Goal: Transaction & Acquisition: Subscribe to service/newsletter

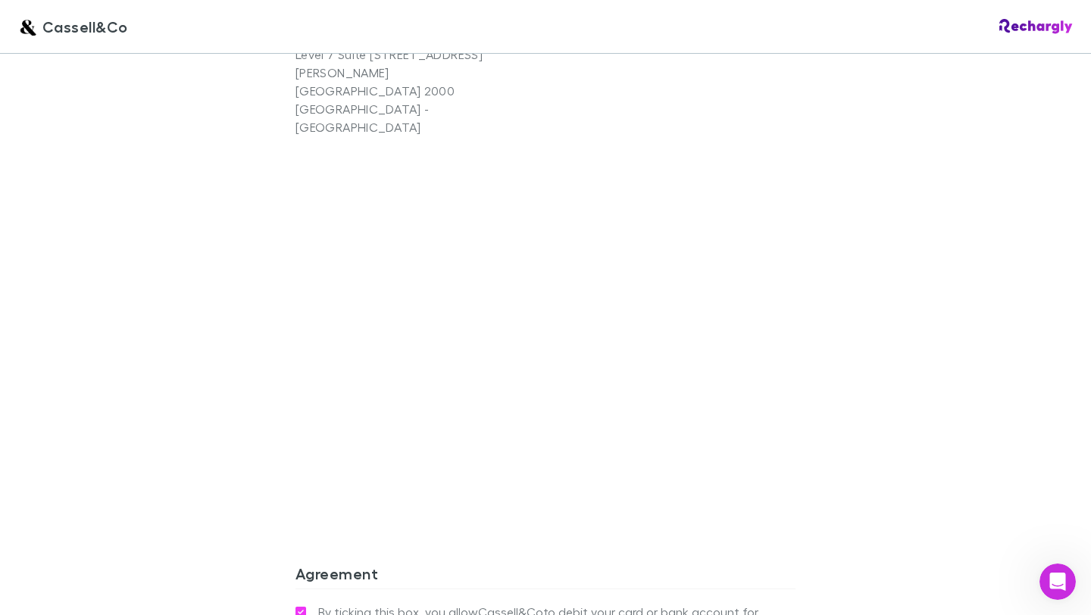
scroll to position [1440, 0]
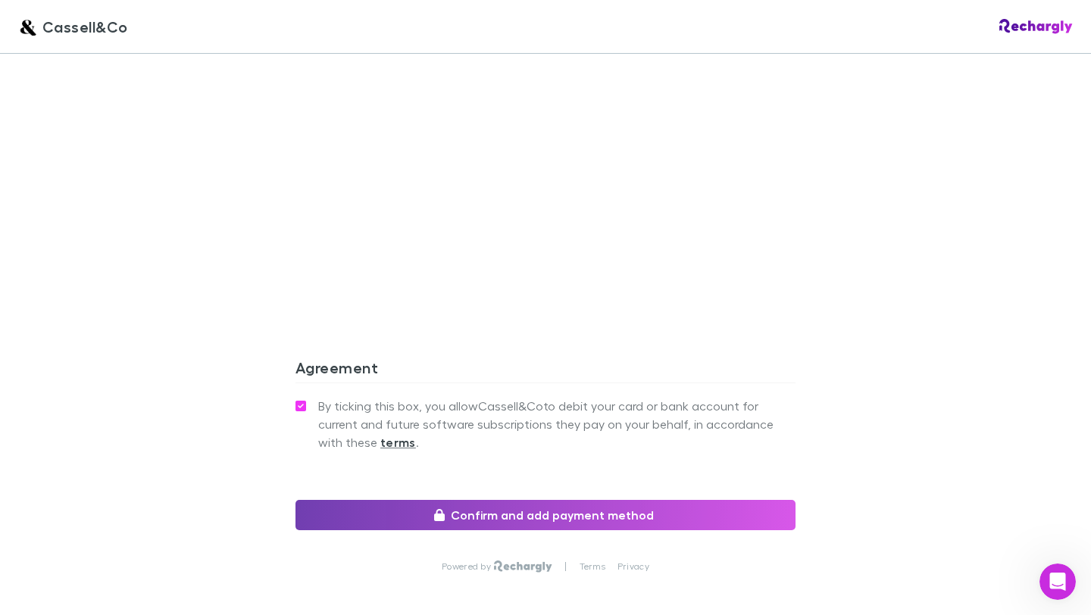
click at [466, 500] on button "Confirm and add payment method" at bounding box center [545, 515] width 500 height 30
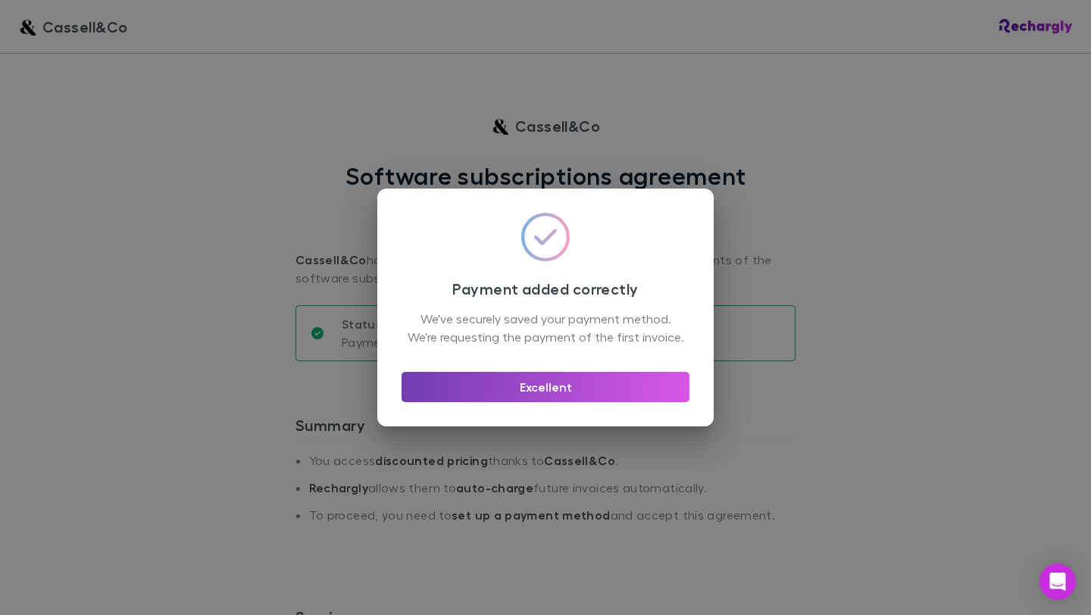
click at [558, 398] on button "Excellent" at bounding box center [545, 387] width 288 height 30
